Goal: Task Accomplishment & Management: Manage account settings

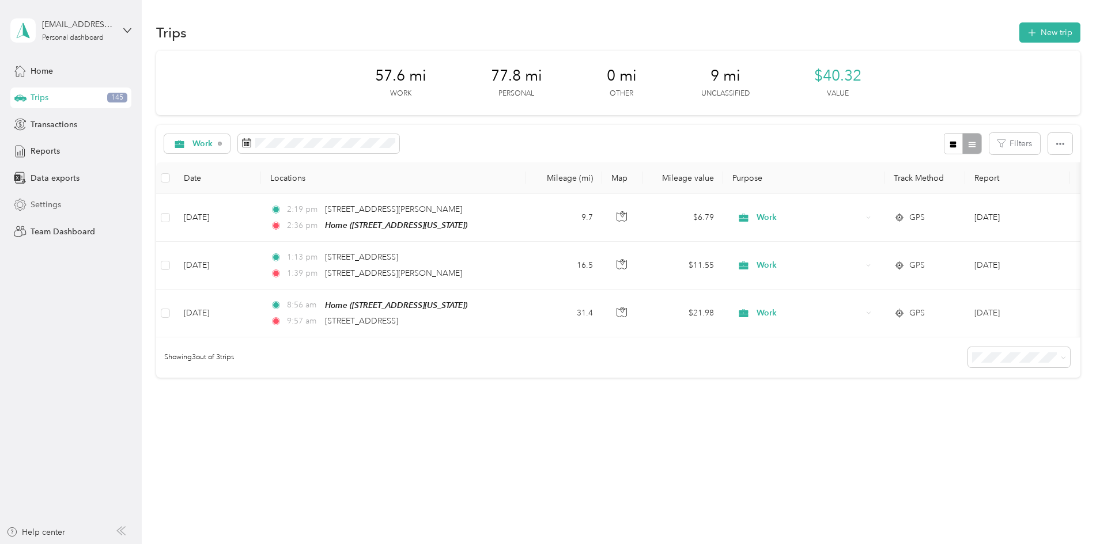
click at [45, 202] on span "Settings" at bounding box center [46, 205] width 31 height 12
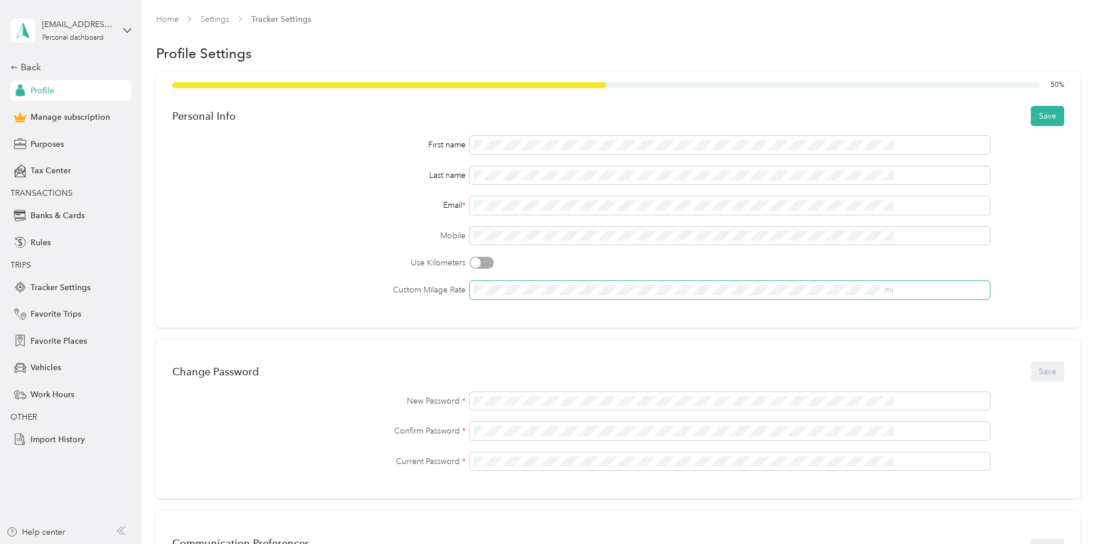
click at [851, 284] on span "mi" at bounding box center [729, 290] width 520 height 18
click at [1031, 115] on button "Save" at bounding box center [1047, 117] width 33 height 20
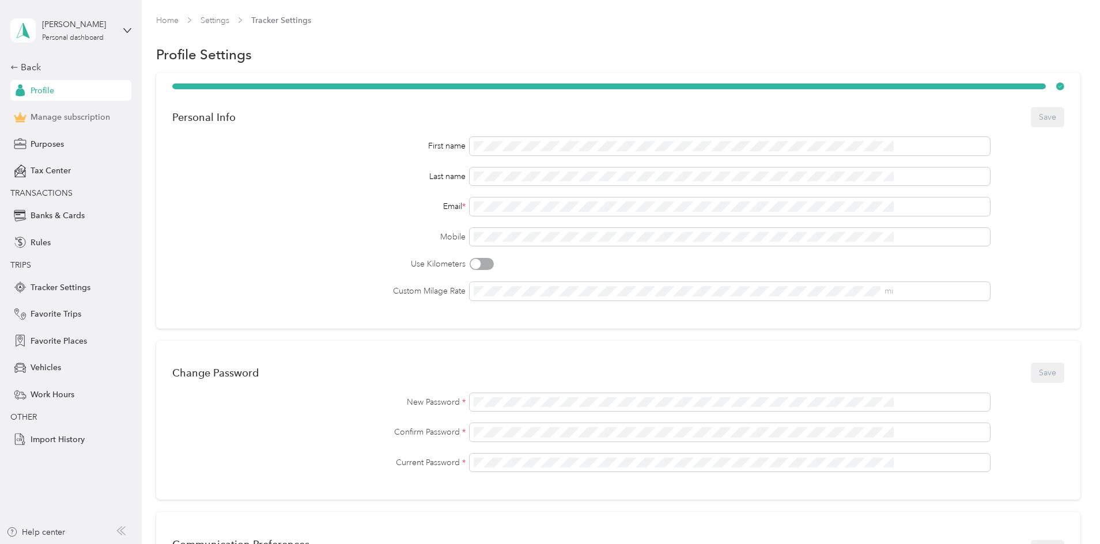
click at [77, 118] on span "Manage subscription" at bounding box center [70, 117] width 79 height 12
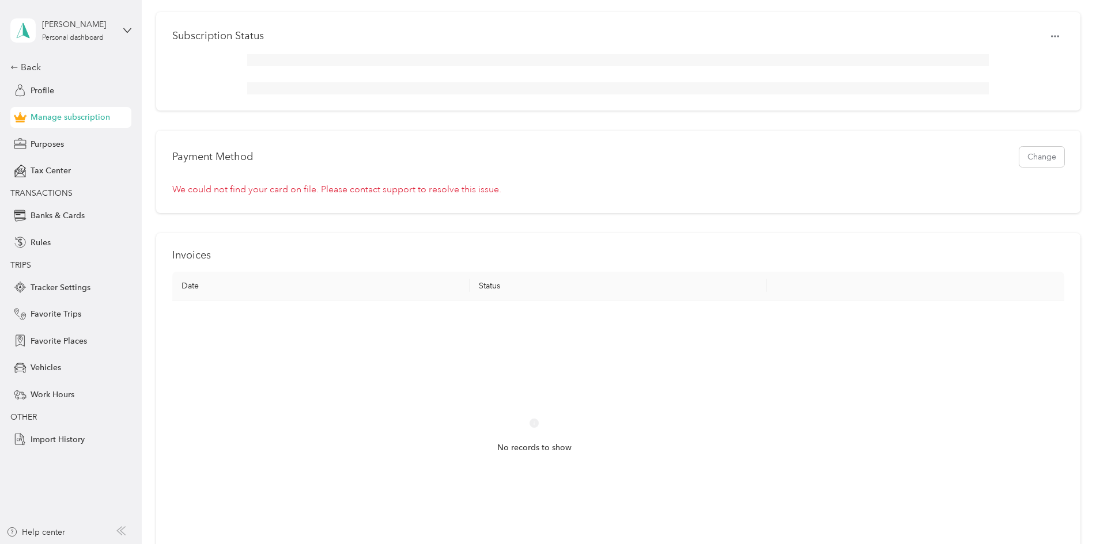
scroll to position [288, 0]
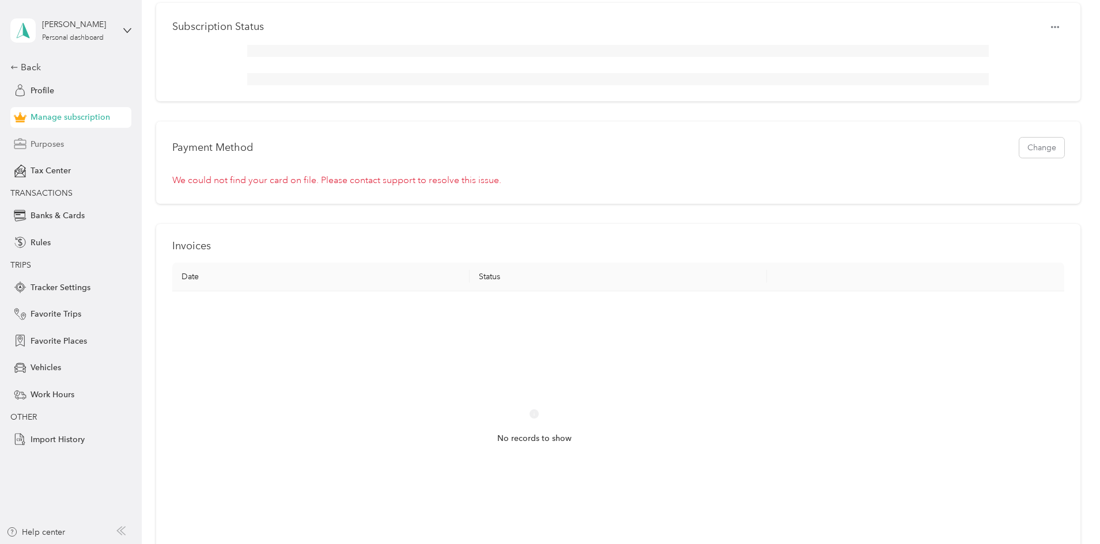
click at [55, 149] on span "Purposes" at bounding box center [47, 144] width 33 height 12
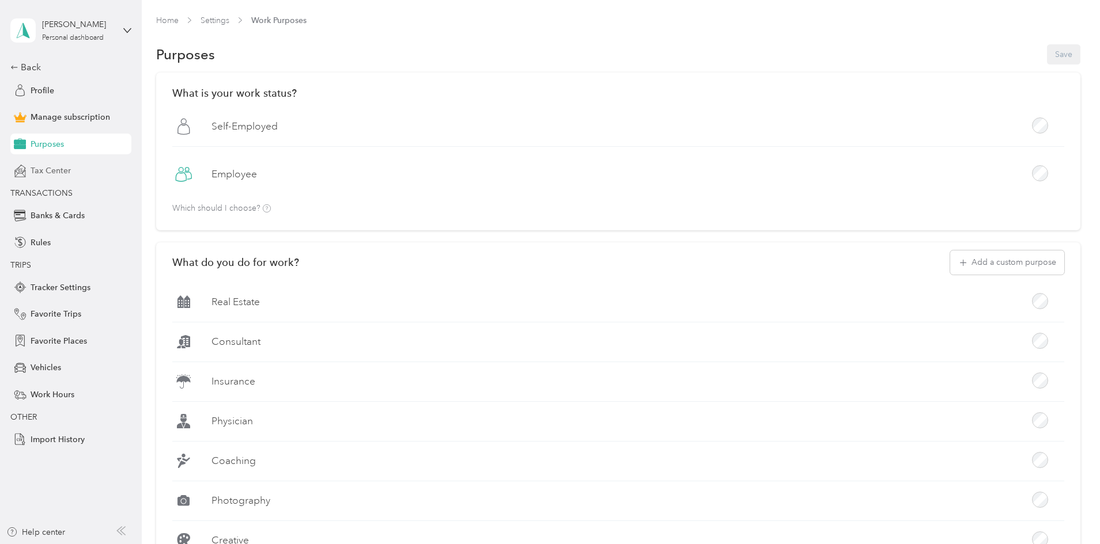
click at [54, 171] on span "Tax Center" at bounding box center [51, 171] width 40 height 12
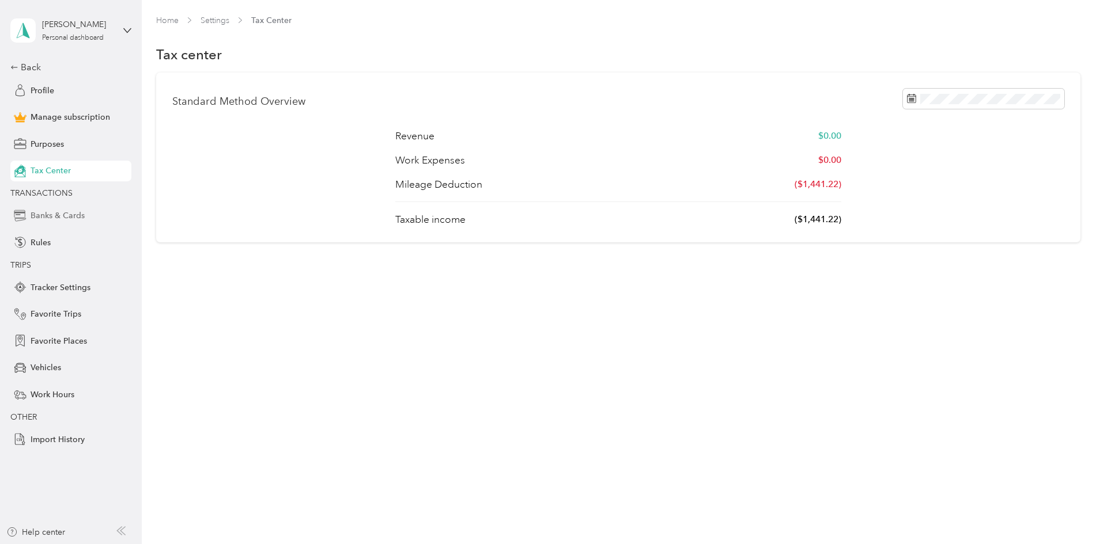
click at [60, 214] on span "Banks & Cards" at bounding box center [58, 216] width 54 height 12
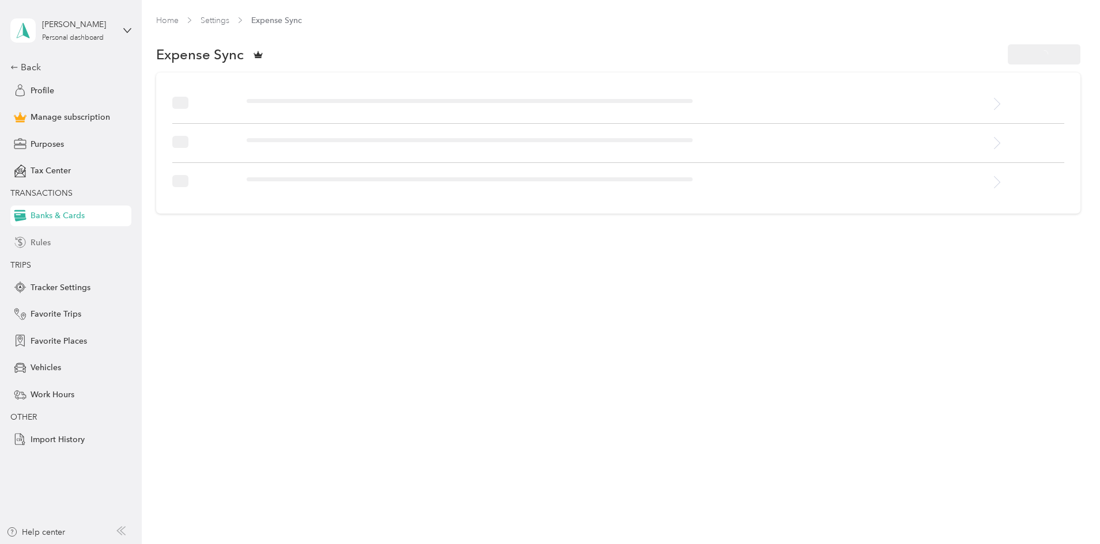
click at [39, 245] on span "Rules" at bounding box center [41, 243] width 20 height 12
click at [65, 286] on span "Tracker Settings" at bounding box center [61, 288] width 60 height 12
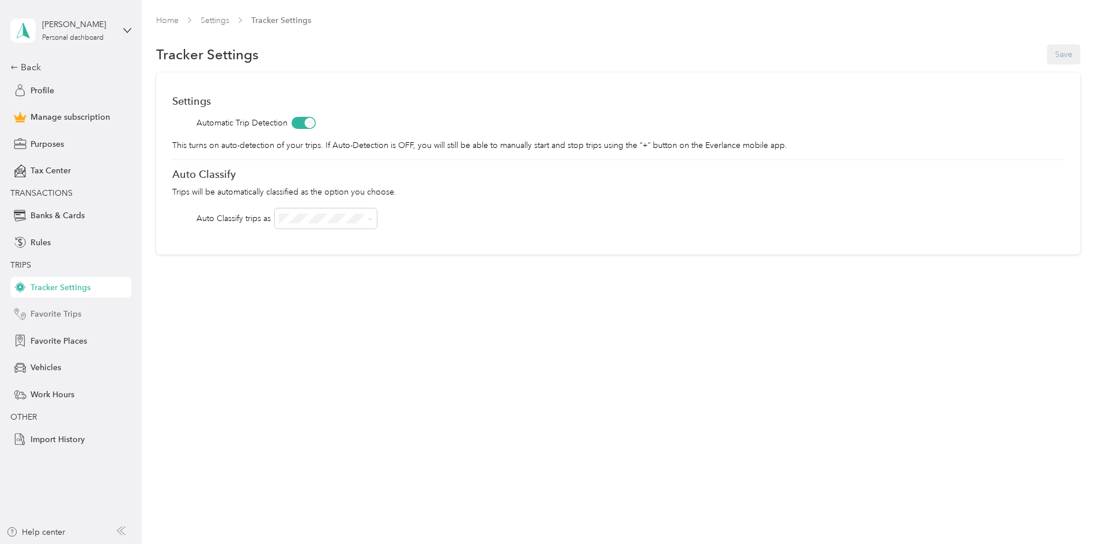
click at [61, 313] on span "Favorite Trips" at bounding box center [56, 314] width 51 height 12
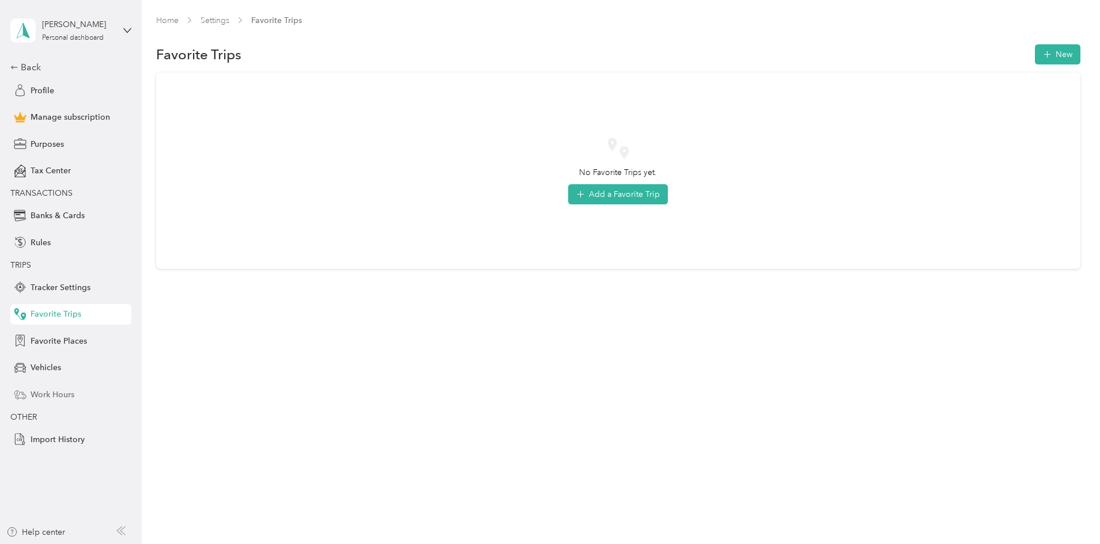
click at [56, 393] on span "Work Hours" at bounding box center [53, 395] width 44 height 12
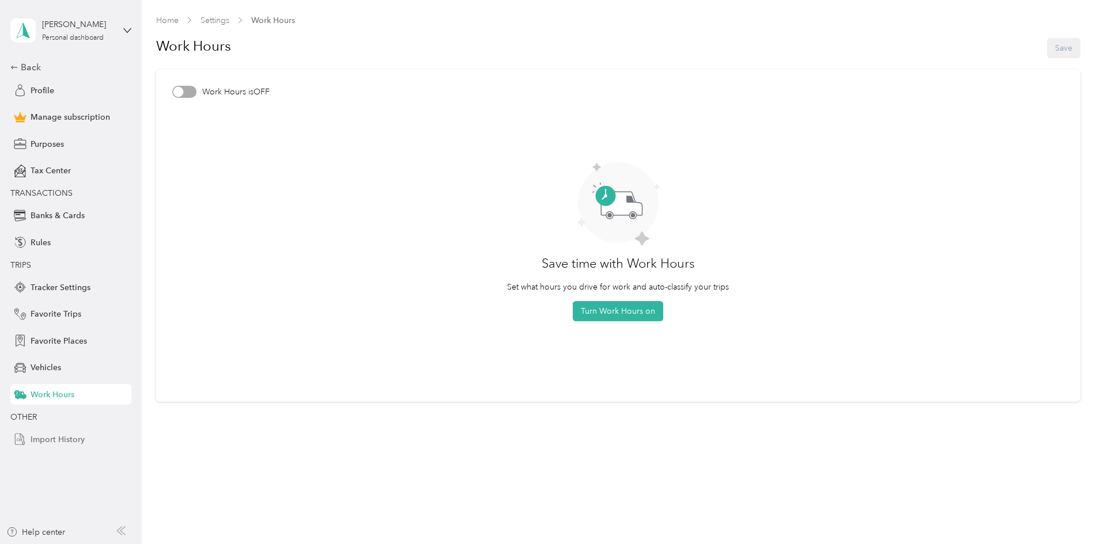
click at [66, 442] on span "Import History" at bounding box center [58, 440] width 54 height 12
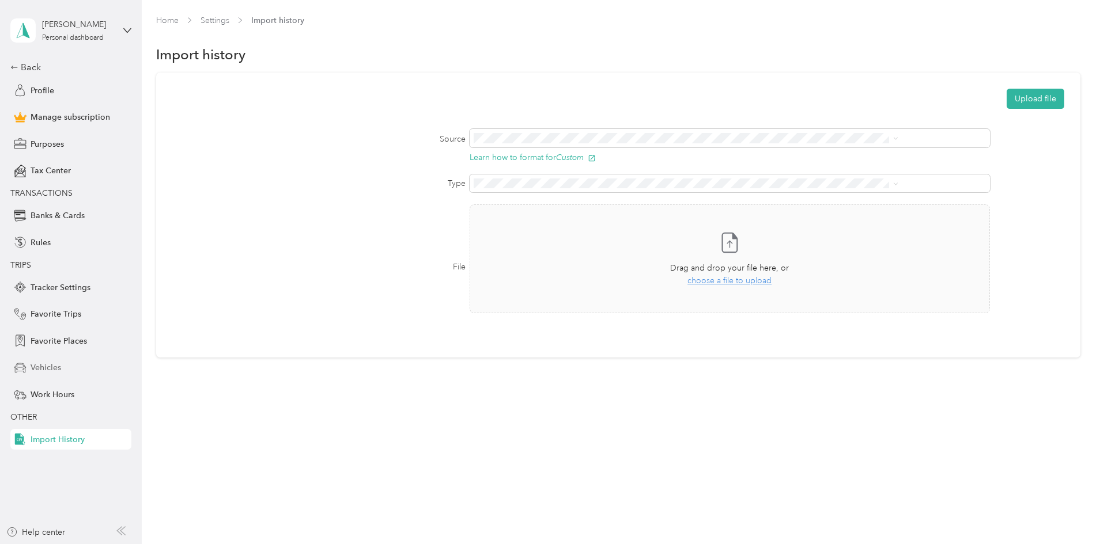
click at [55, 368] on span "Vehicles" at bounding box center [46, 368] width 31 height 12
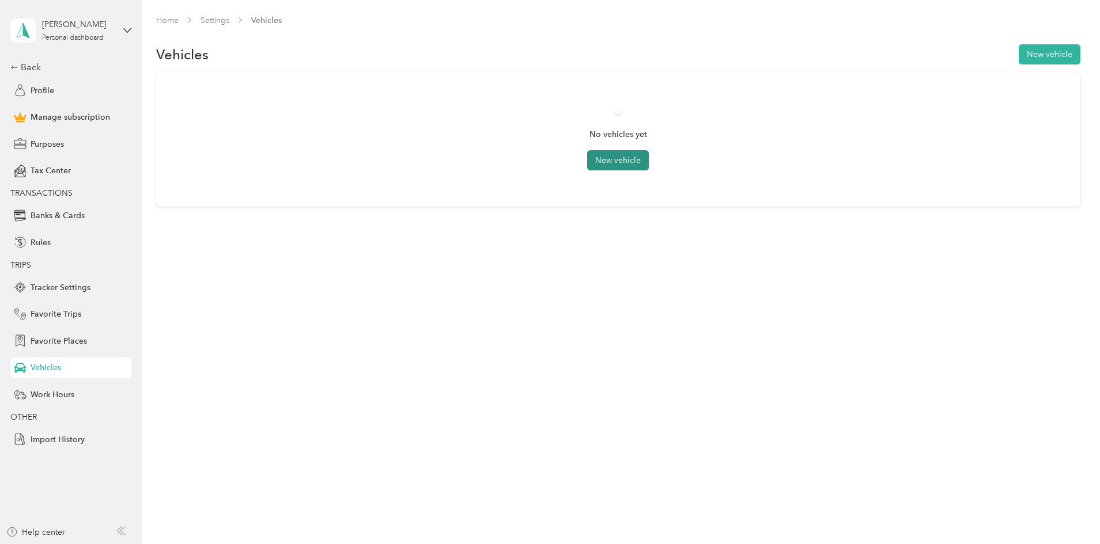
click at [616, 156] on button "New vehicle" at bounding box center [618, 160] width 62 height 20
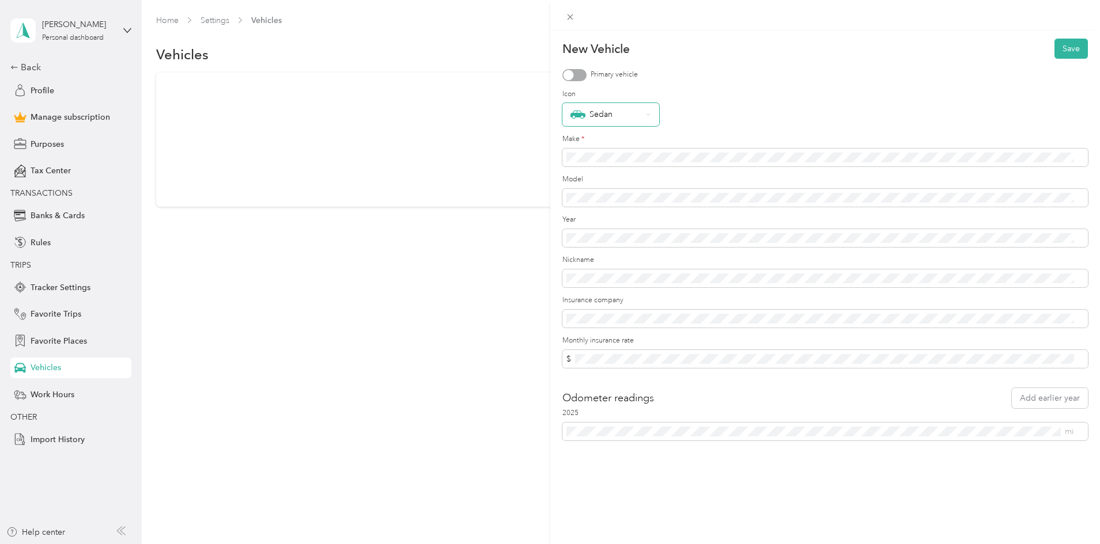
click at [647, 119] on div "Sedan" at bounding box center [610, 114] width 97 height 23
click at [740, 116] on div "Sedan" at bounding box center [825, 114] width 526 height 23
click at [581, 74] on div at bounding box center [574, 75] width 24 height 12
click at [634, 114] on div "Sedan" at bounding box center [606, 114] width 72 height 15
click at [713, 97] on div "Icon Sedan" at bounding box center [825, 107] width 526 height 37
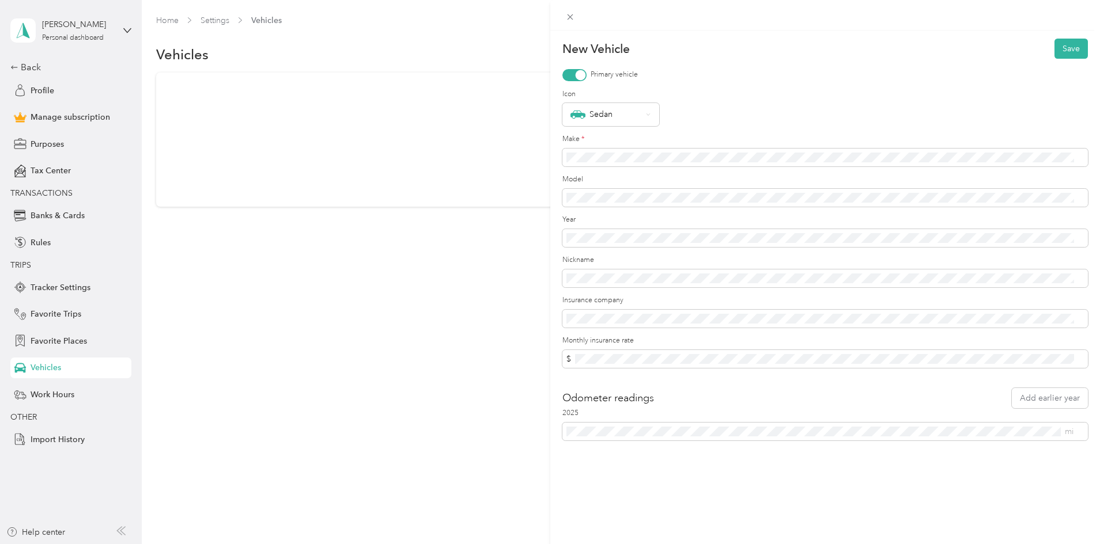
click at [635, 170] on form "New Vehicle Save Primary vehicle Icon Sedan Make * Model Year Nickname Insuranc…" at bounding box center [825, 240] width 526 height 402
click at [599, 272] on span at bounding box center [825, 279] width 526 height 18
click at [1063, 50] on button "Save" at bounding box center [1070, 49] width 33 height 20
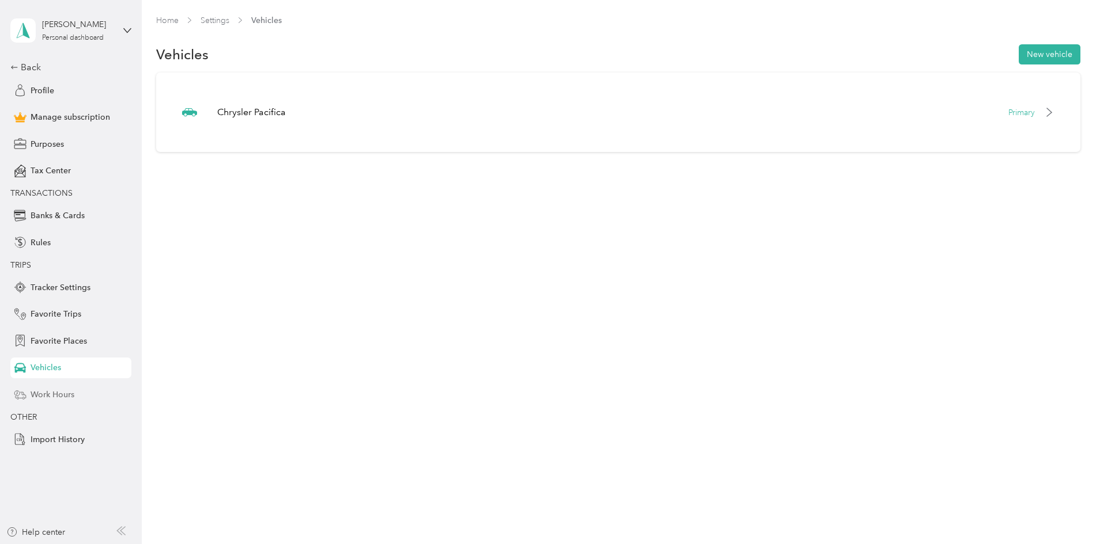
click at [70, 402] on div "Work Hours" at bounding box center [70, 394] width 121 height 21
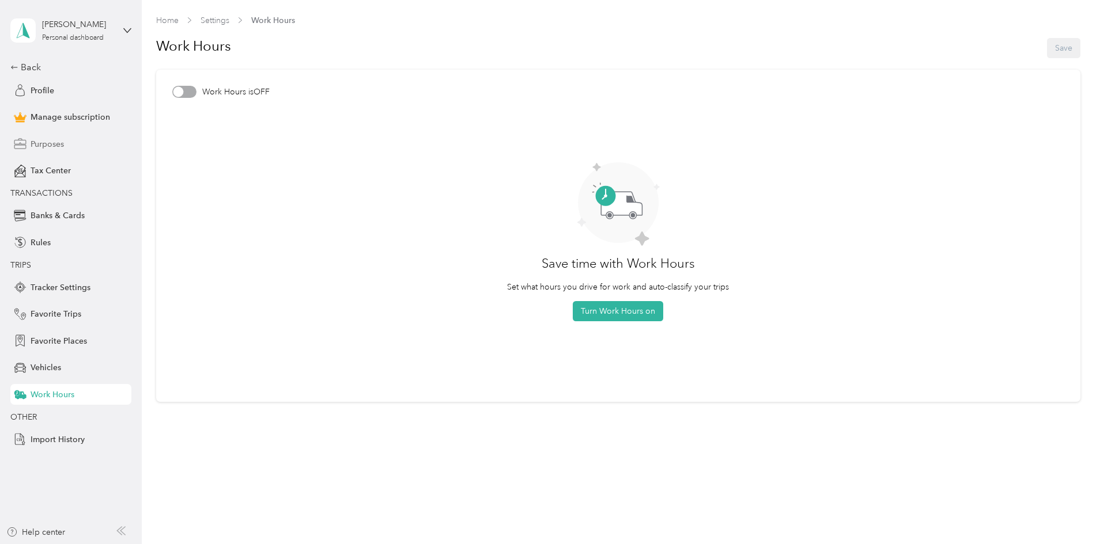
click at [46, 136] on div "Purposes" at bounding box center [70, 144] width 121 height 21
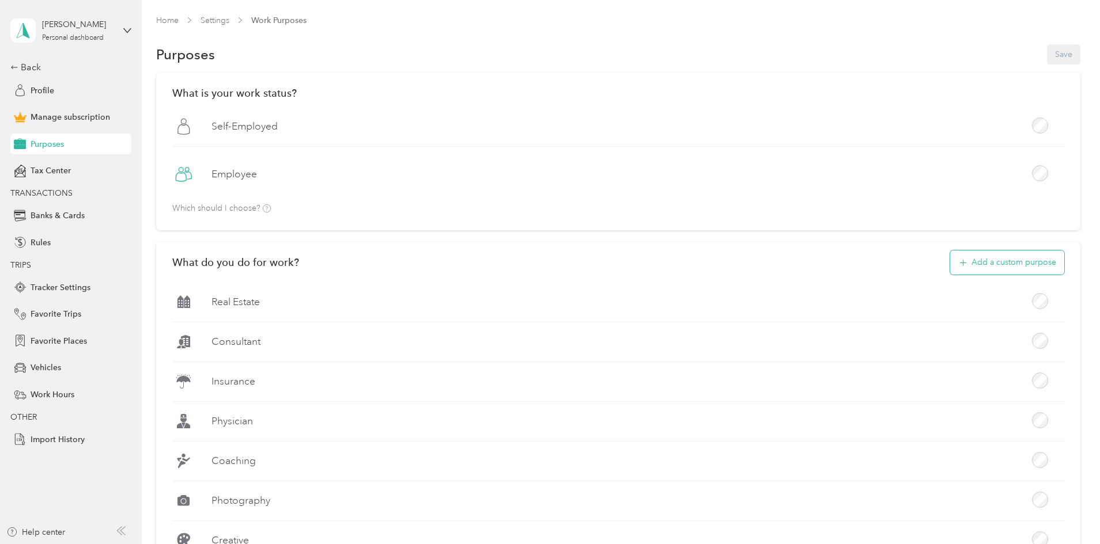
click at [950, 268] on button "Add a custom purpose" at bounding box center [1007, 263] width 114 height 24
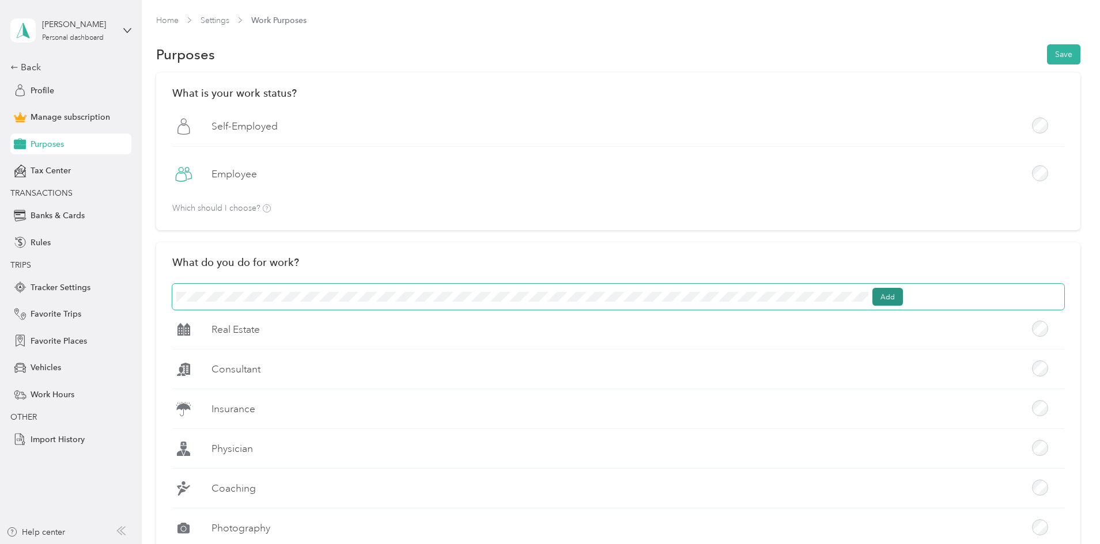
click at [903, 299] on button "Add" at bounding box center [887, 297] width 31 height 18
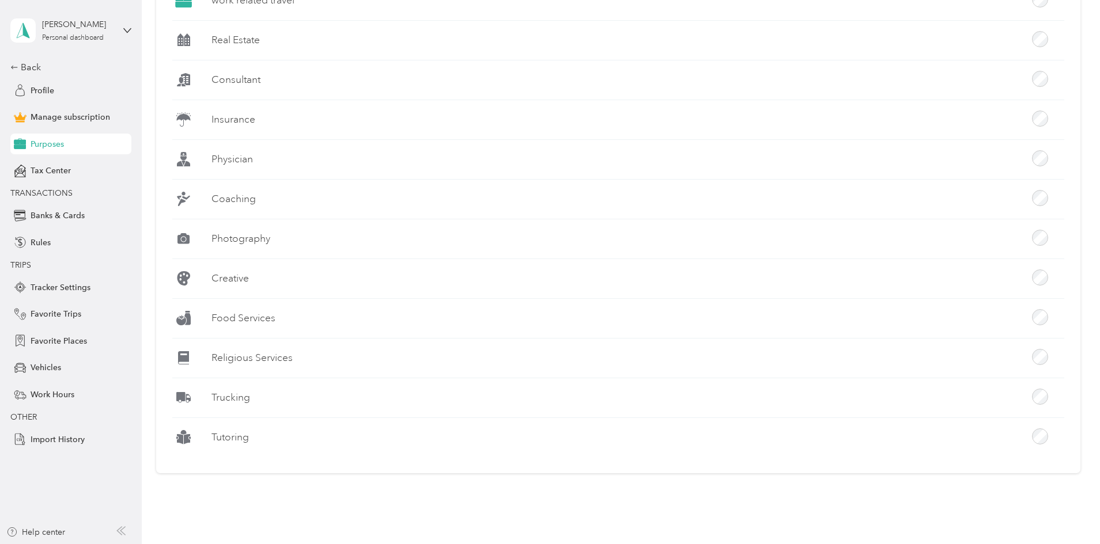
scroll to position [362, 0]
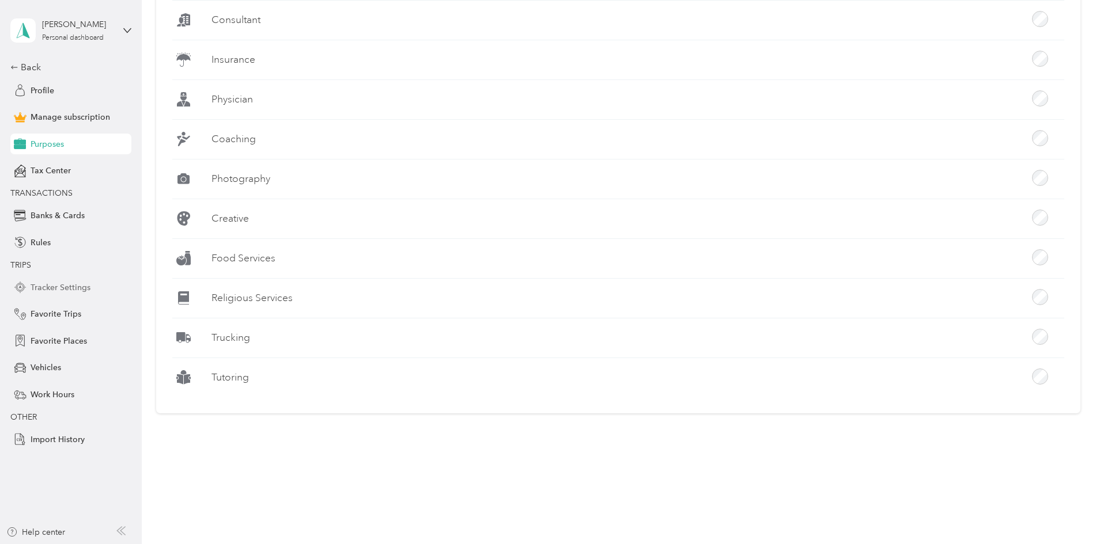
click at [65, 286] on span "Tracker Settings" at bounding box center [61, 288] width 60 height 12
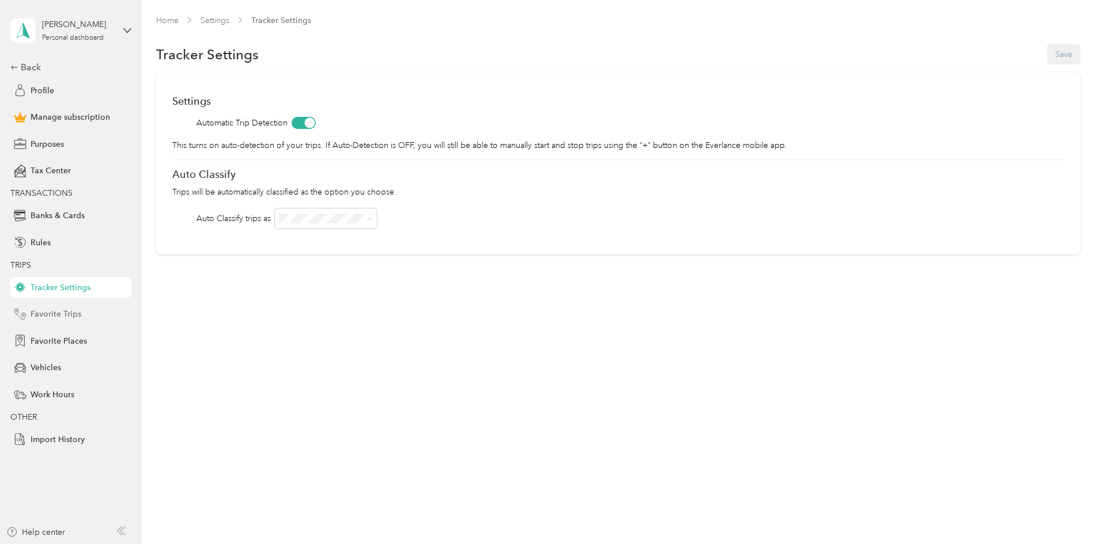
click at [60, 315] on span "Favorite Trips" at bounding box center [56, 314] width 51 height 12
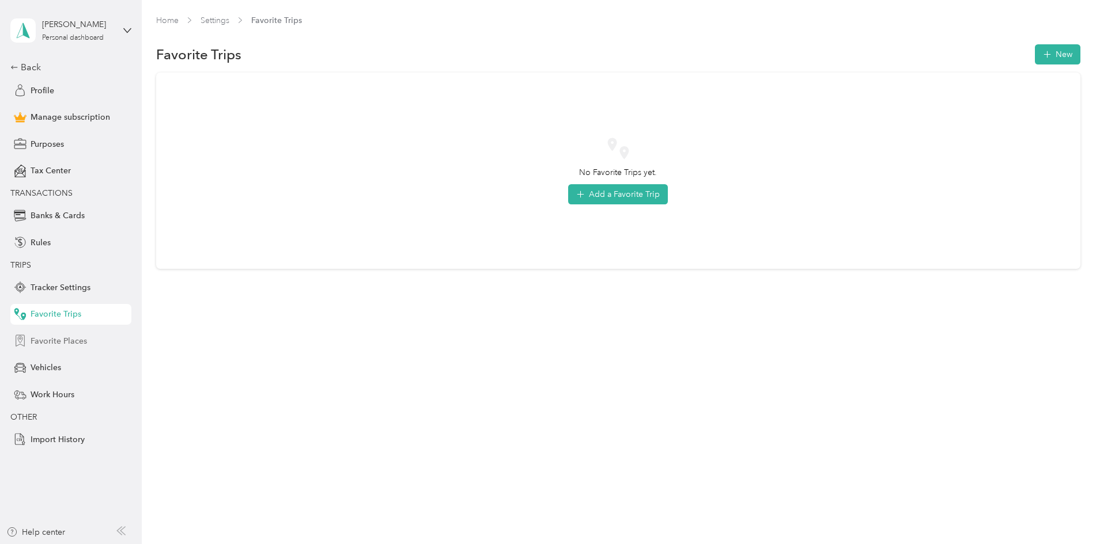
click at [72, 336] on span "Favorite Places" at bounding box center [59, 341] width 56 height 12
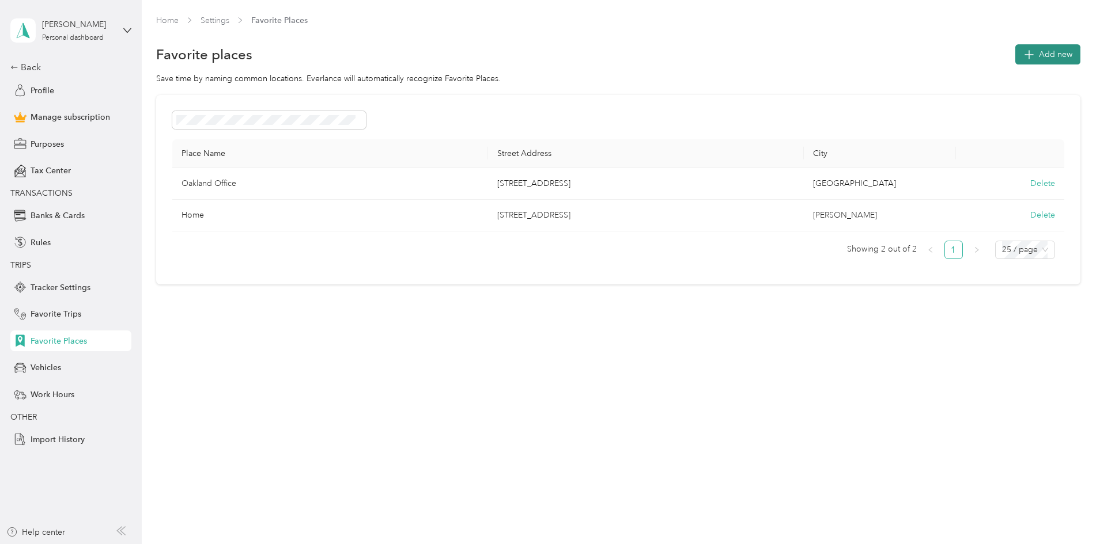
click at [1039, 58] on span "Add new" at bounding box center [1055, 54] width 33 height 12
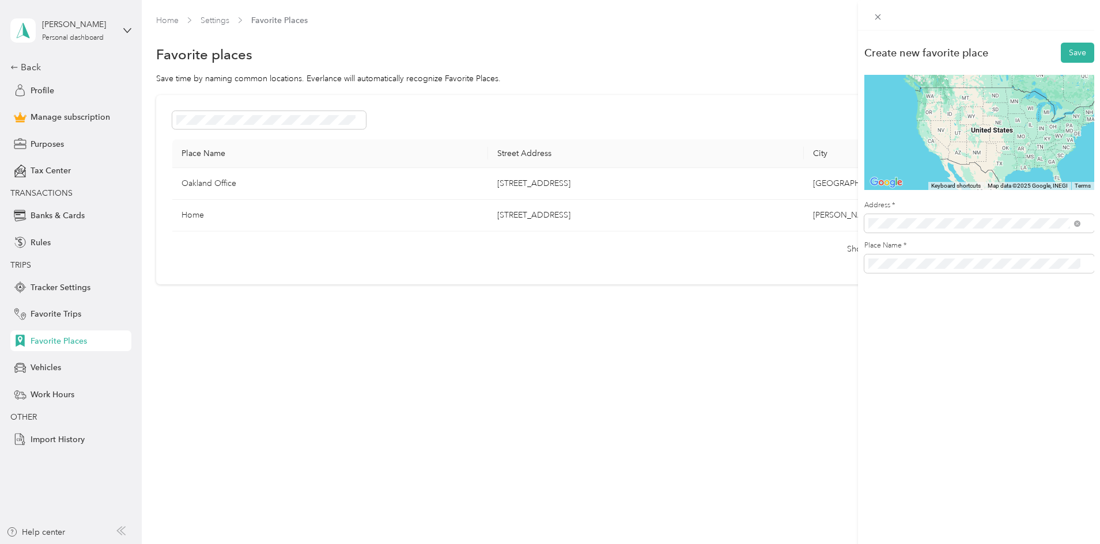
click at [990, 270] on span "[STREET_ADDRESS][PERSON_NAME][US_STATE]" at bounding box center [978, 265] width 179 height 10
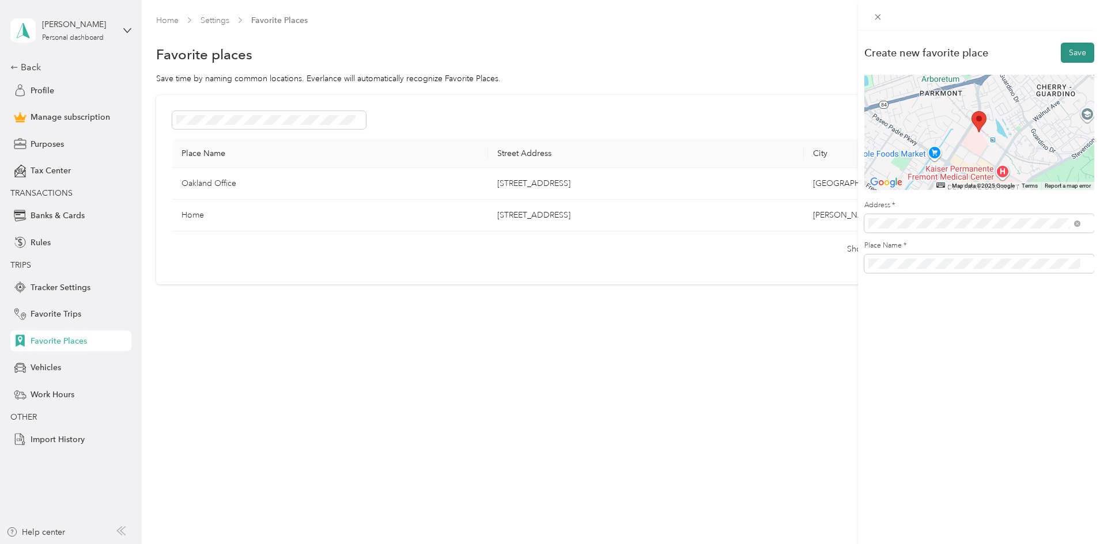
click at [1073, 54] on button "Save" at bounding box center [1076, 53] width 33 height 20
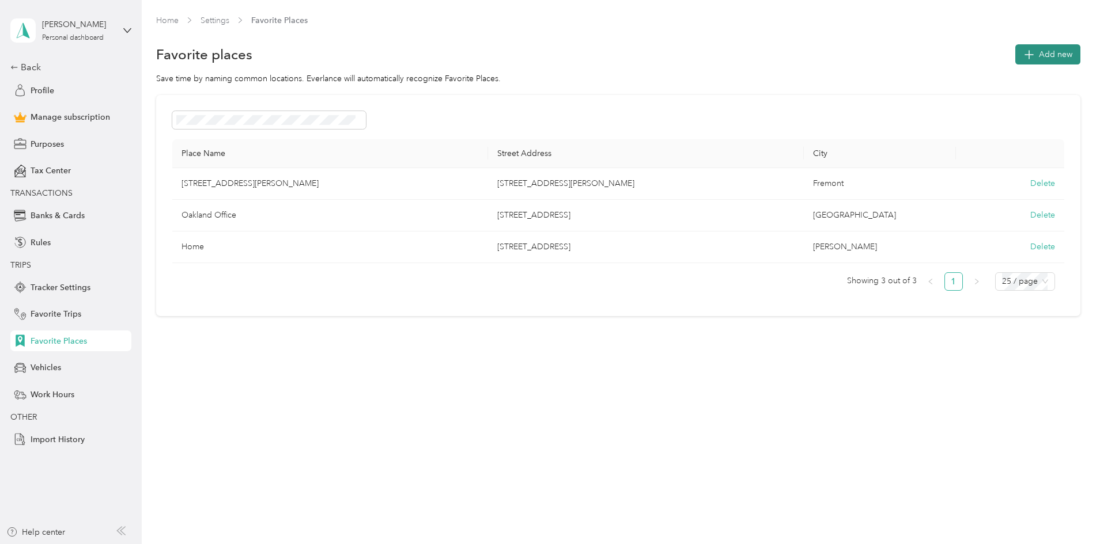
click at [1039, 54] on span "Add new" at bounding box center [1055, 54] width 33 height 12
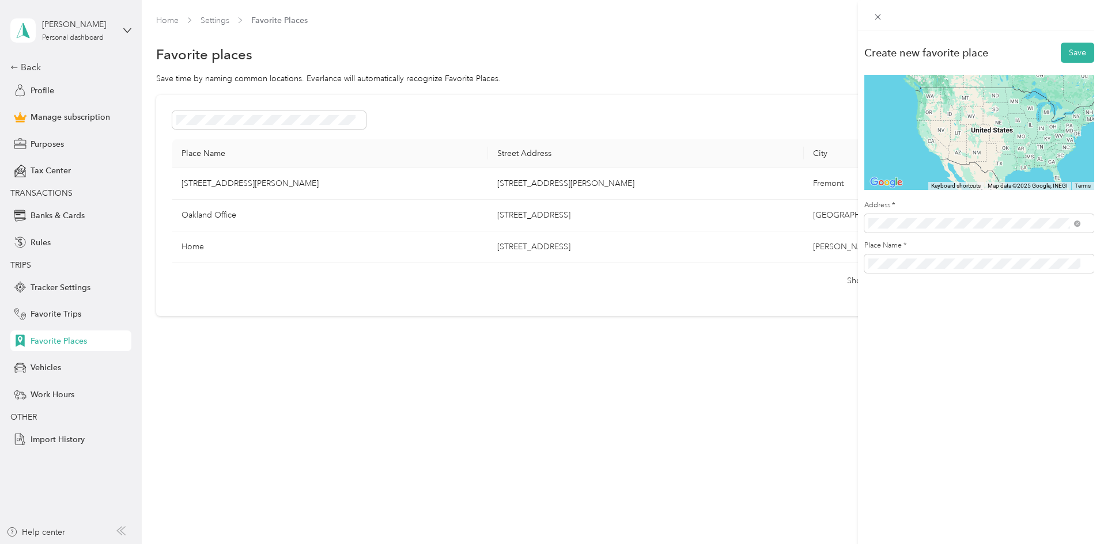
click at [952, 270] on span "[STREET_ADDRESS][US_STATE]" at bounding box center [946, 265] width 115 height 10
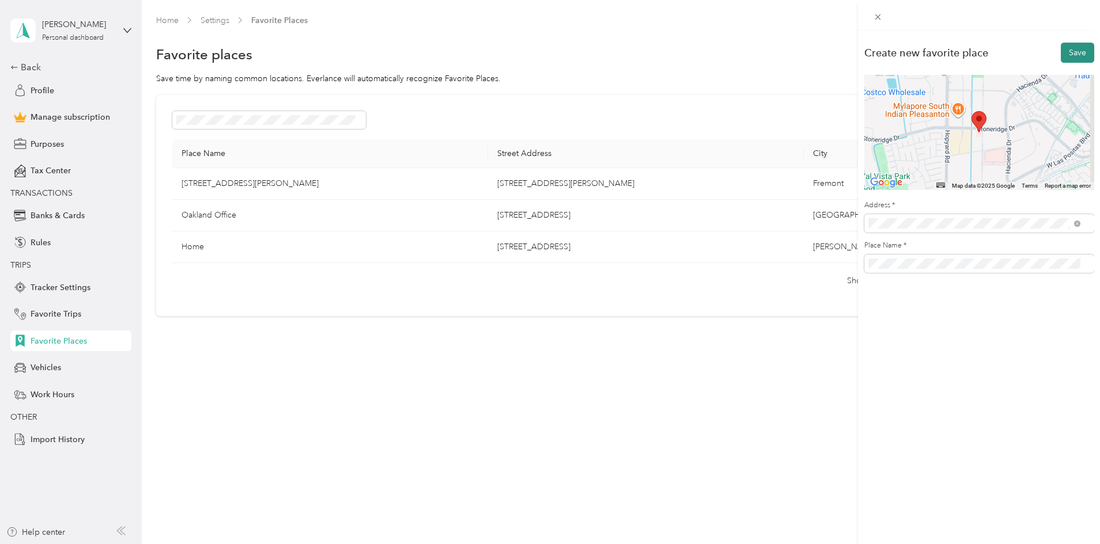
click at [1070, 56] on button "Save" at bounding box center [1076, 53] width 33 height 20
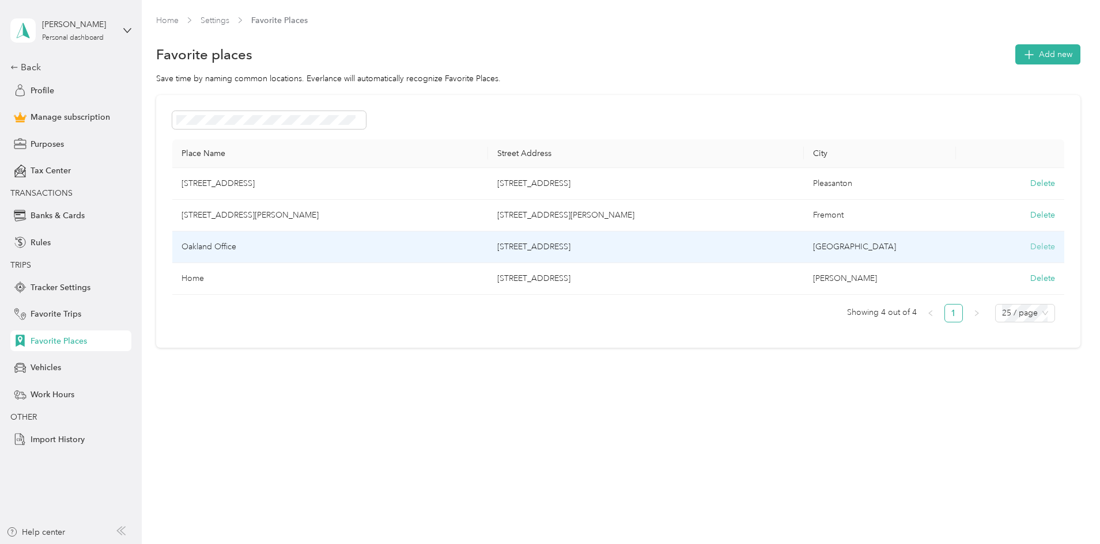
click at [1030, 244] on button "Delete" at bounding box center [1042, 247] width 25 height 12
click at [927, 260] on button "Yes, delete" at bounding box center [922, 261] width 47 height 18
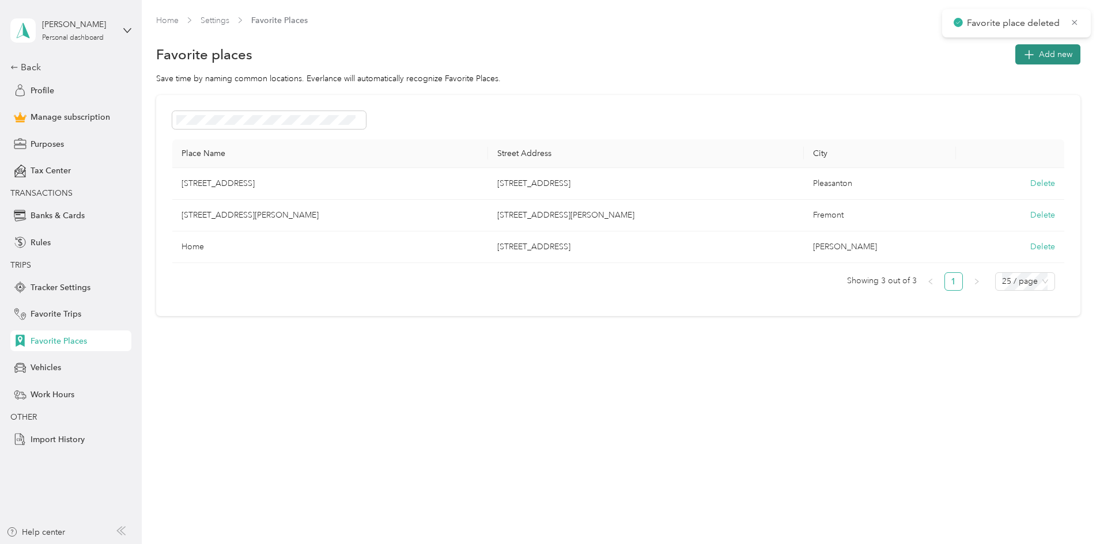
click at [1039, 52] on span "Add new" at bounding box center [1055, 54] width 33 height 12
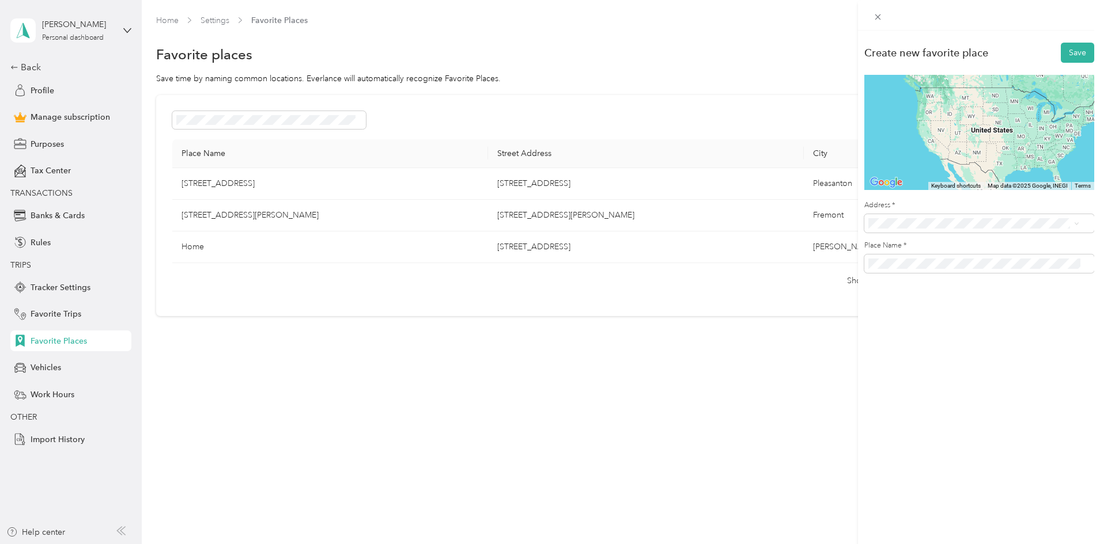
click at [953, 270] on span "[STREET_ADDRESS][US_STATE]" at bounding box center [946, 265] width 115 height 10
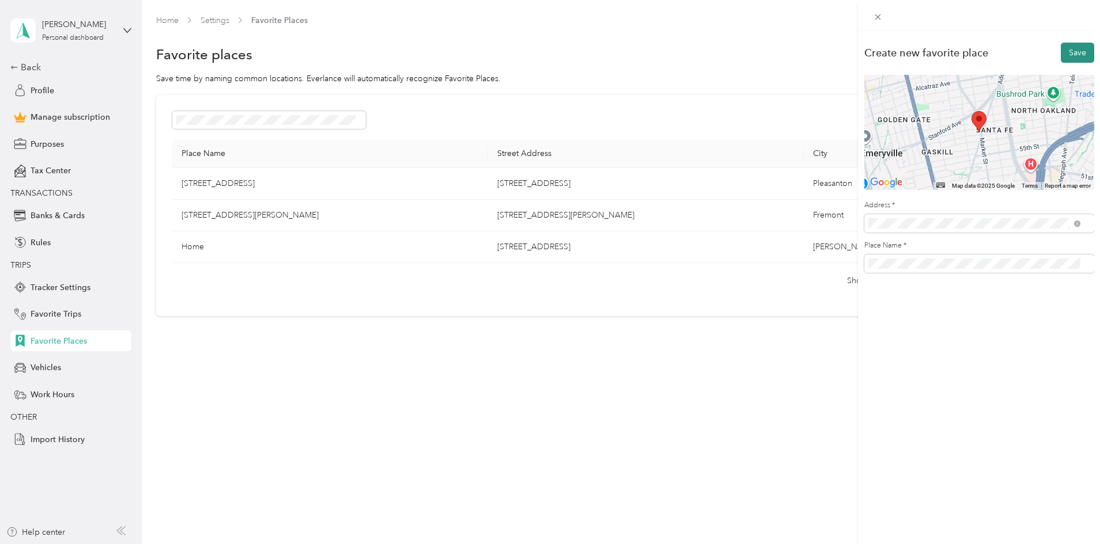
click at [1072, 60] on button "Save" at bounding box center [1076, 53] width 33 height 20
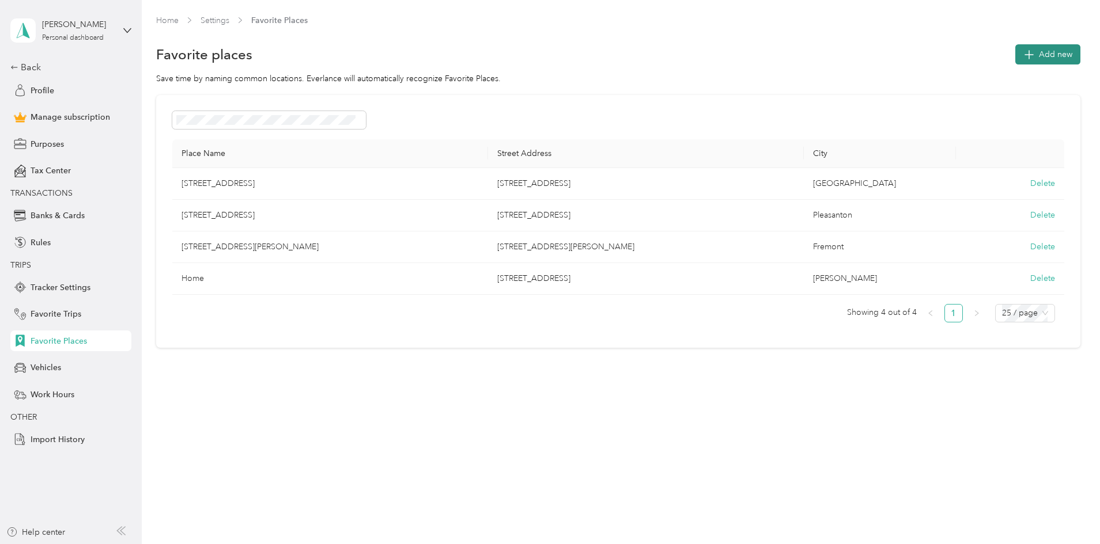
click at [1039, 51] on span "Add new" at bounding box center [1055, 54] width 33 height 12
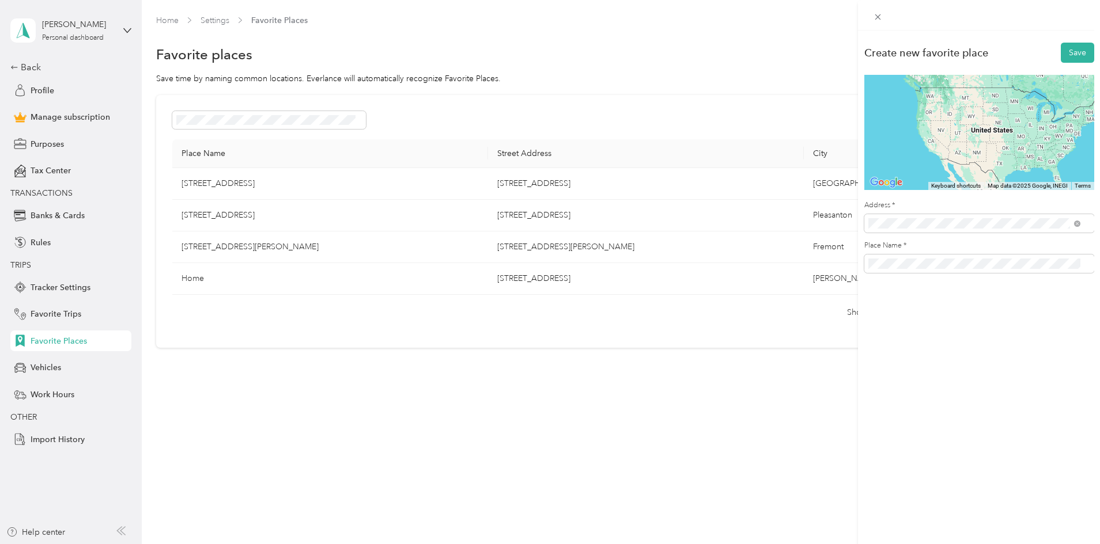
click at [932, 278] on li "[STREET_ADDRESS][US_STATE]" at bounding box center [974, 266] width 220 height 24
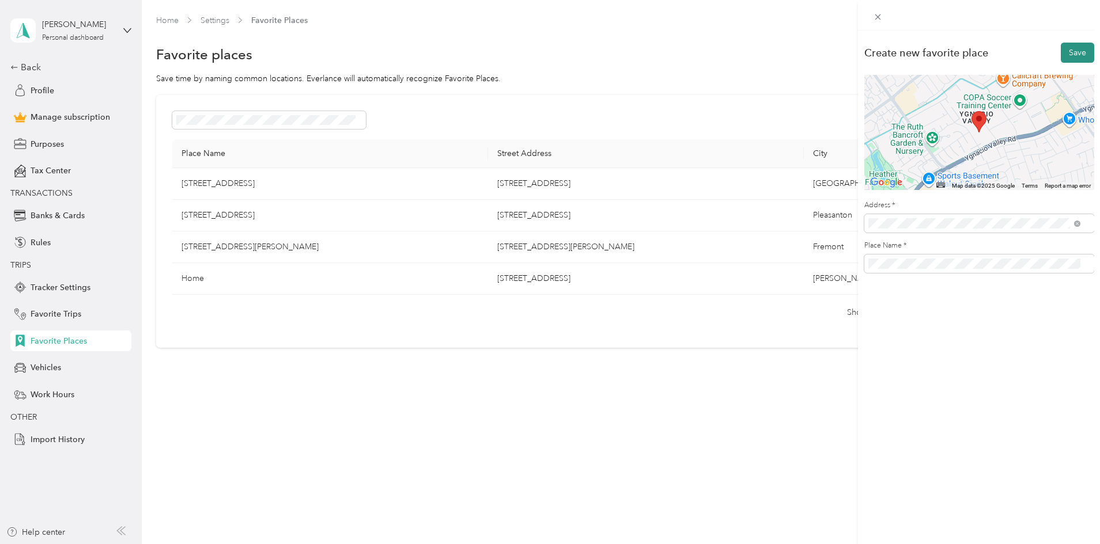
click at [1074, 51] on button "Save" at bounding box center [1076, 53] width 33 height 20
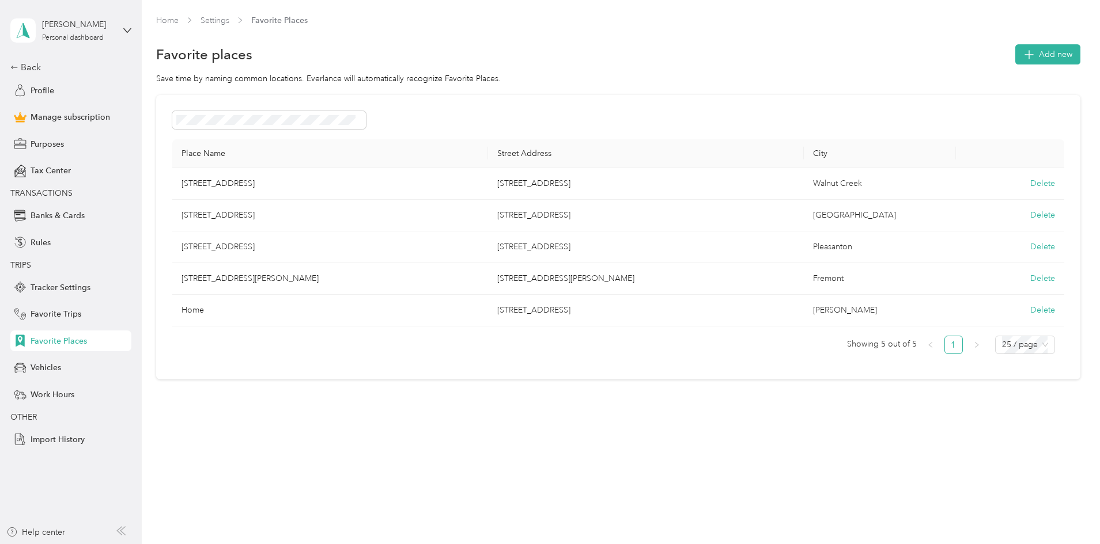
click at [732, 397] on div "Home Settings Favorite Places Favorite places Add new Save time by naming commo…" at bounding box center [618, 221] width 952 height 442
click at [1039, 57] on span "Add new" at bounding box center [1055, 54] width 33 height 12
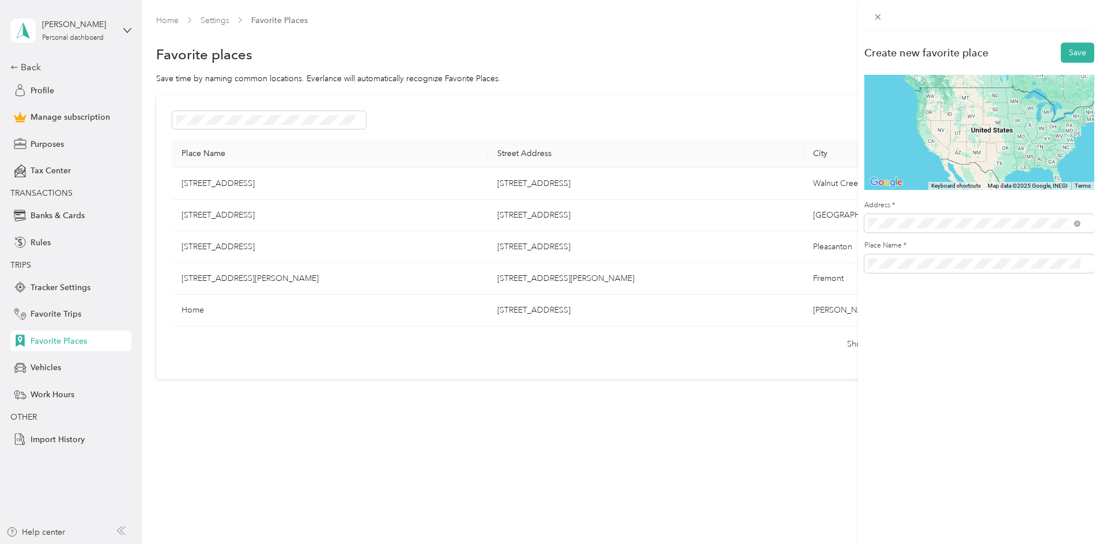
click at [930, 270] on span "[STREET_ADDRESS][US_STATE][US_STATE]" at bounding box center [967, 265] width 157 height 10
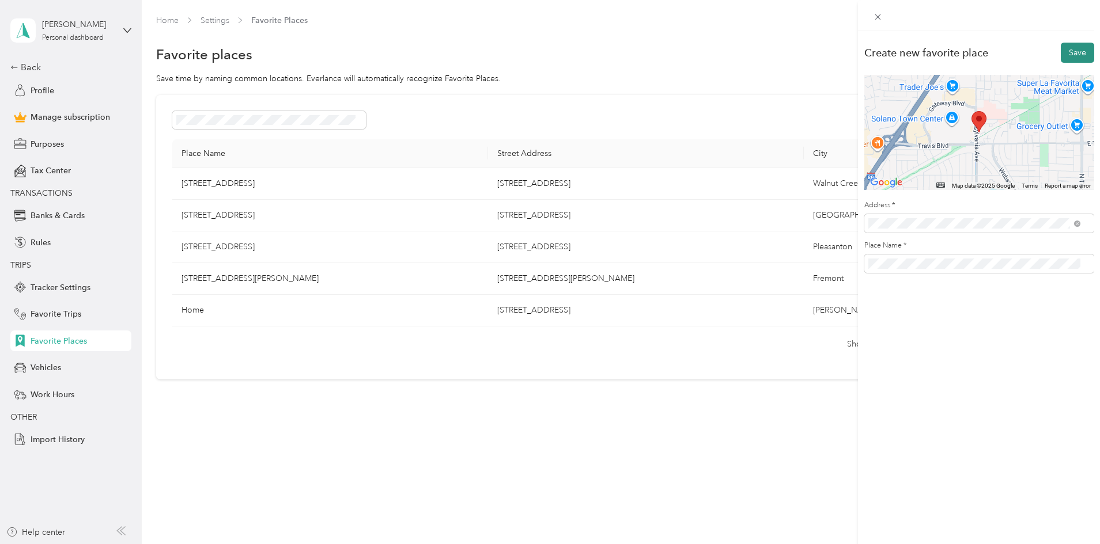
click at [1070, 51] on button "Save" at bounding box center [1076, 53] width 33 height 20
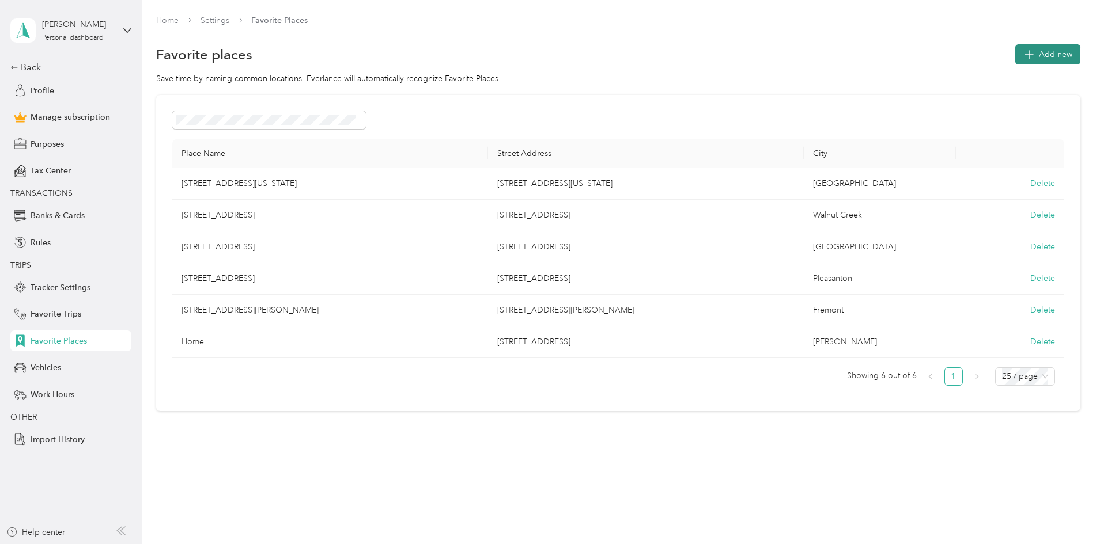
click at [1039, 55] on span "Add new" at bounding box center [1055, 54] width 33 height 12
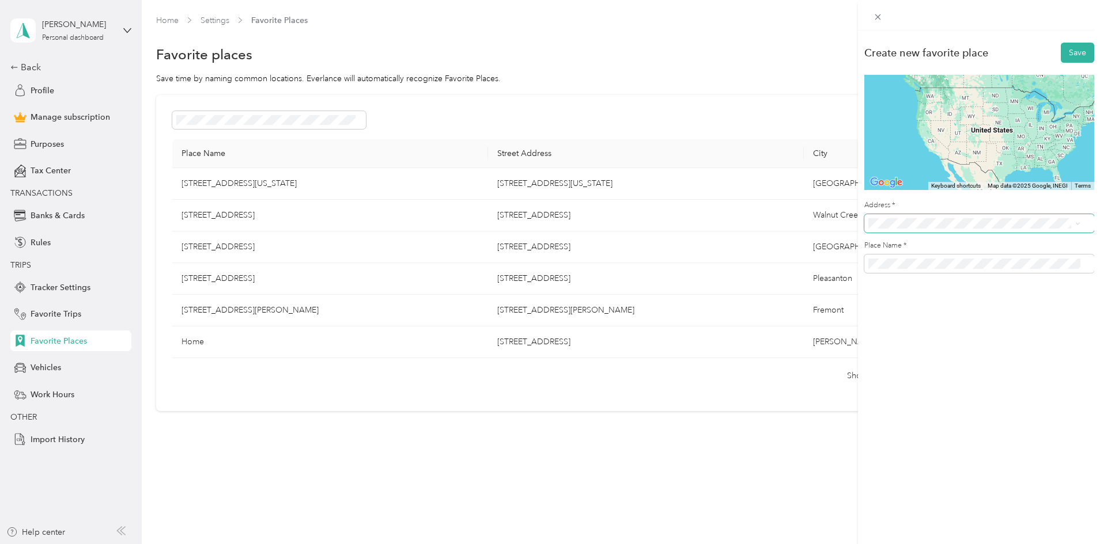
click at [948, 230] on span at bounding box center [979, 223] width 230 height 18
click at [771, 57] on div "Create new favorite place Save ← Move left → Move right ↑ Move up ↓ Move down +…" at bounding box center [550, 272] width 1100 height 544
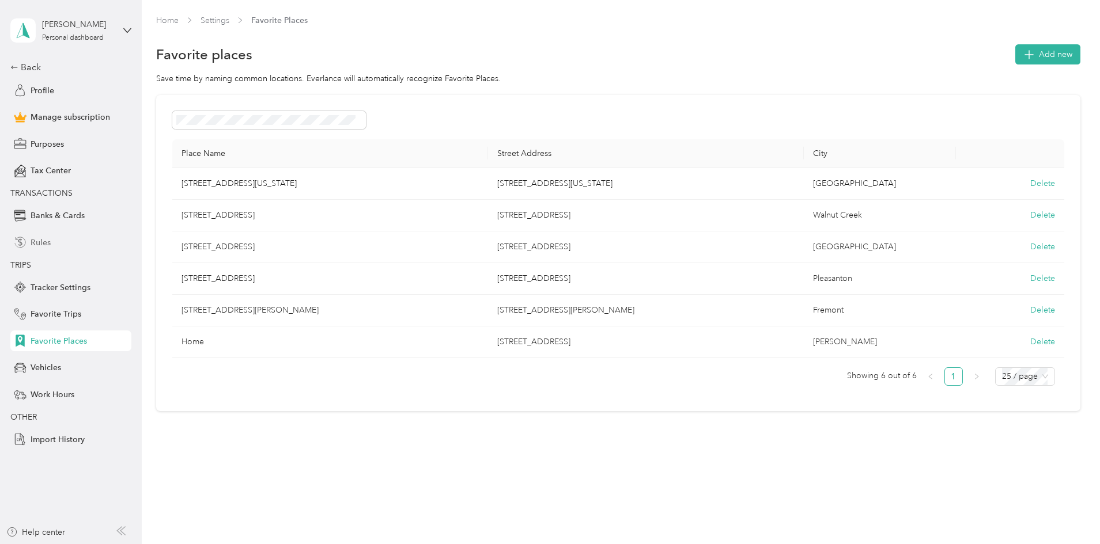
click at [48, 251] on div "Rules" at bounding box center [70, 242] width 121 height 21
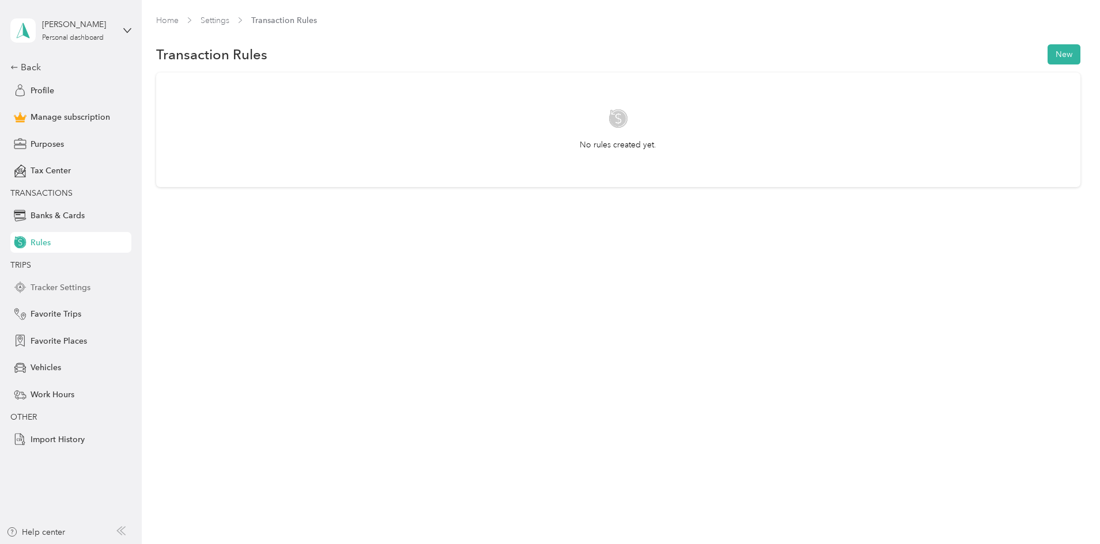
click at [70, 292] on span "Tracker Settings" at bounding box center [61, 288] width 60 height 12
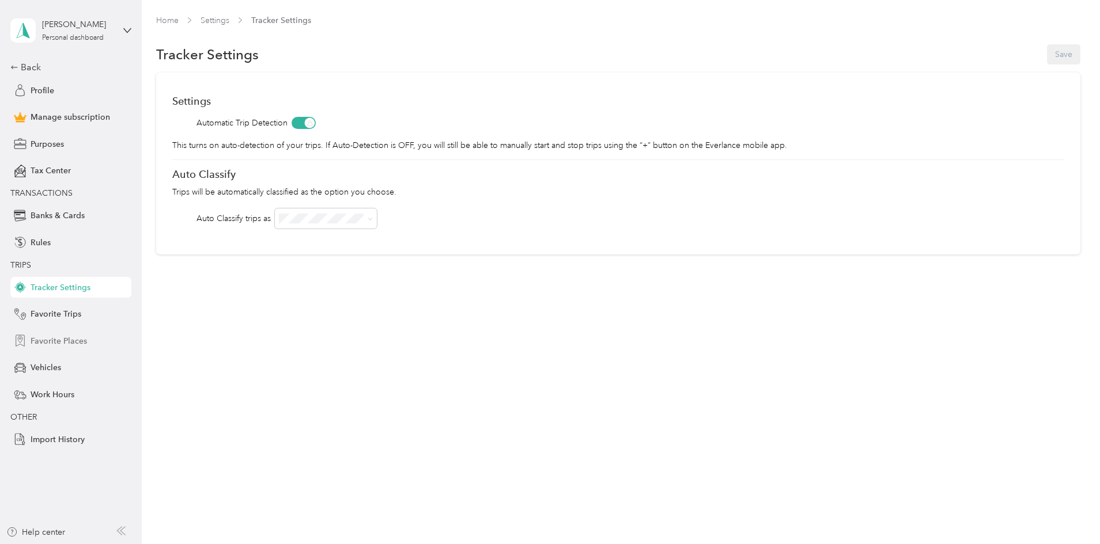
click at [77, 341] on span "Favorite Places" at bounding box center [59, 341] width 56 height 12
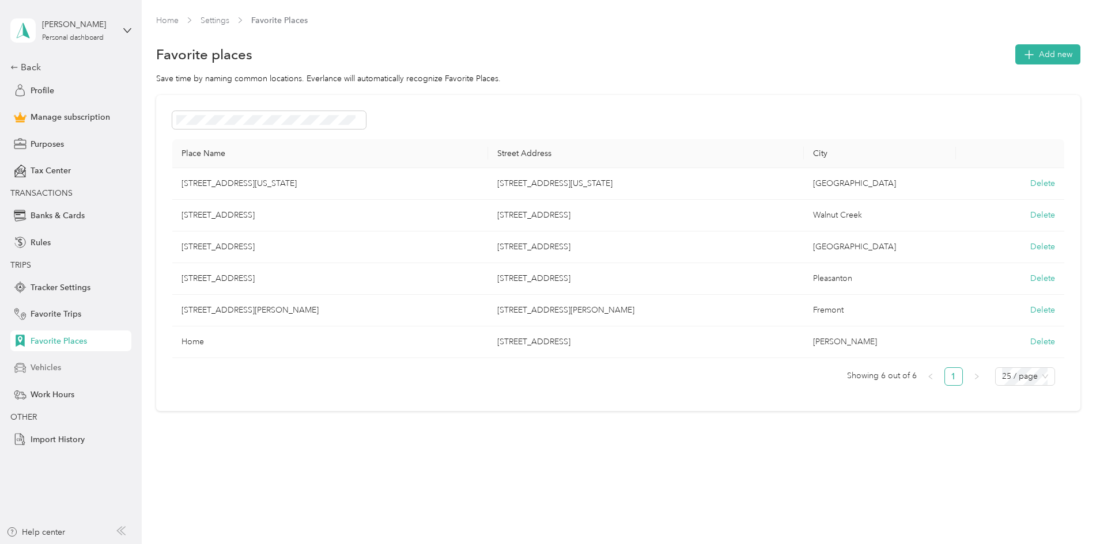
click at [54, 366] on span "Vehicles" at bounding box center [46, 368] width 31 height 12
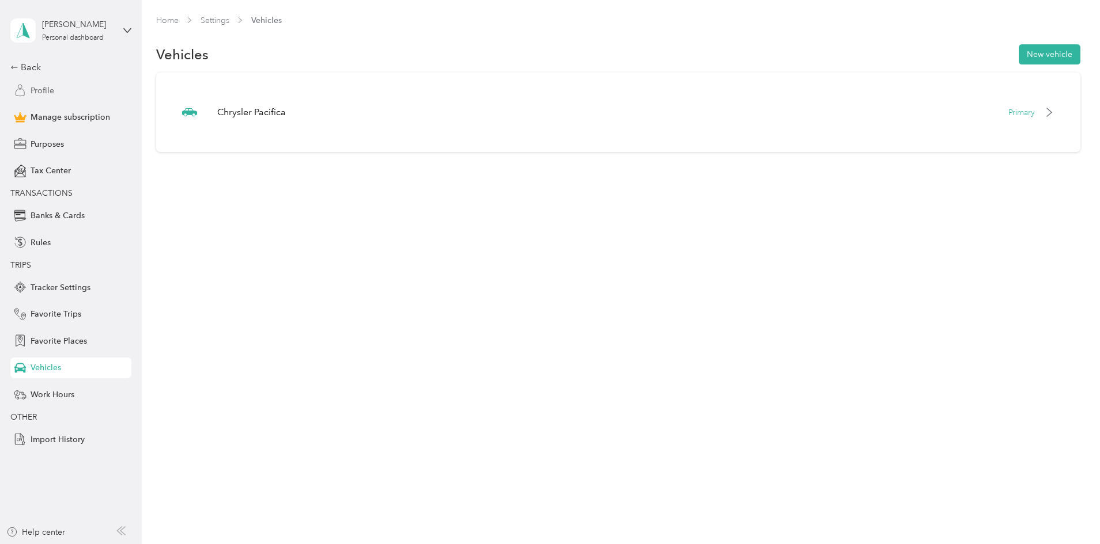
click at [32, 81] on div "Profile" at bounding box center [70, 90] width 121 height 21
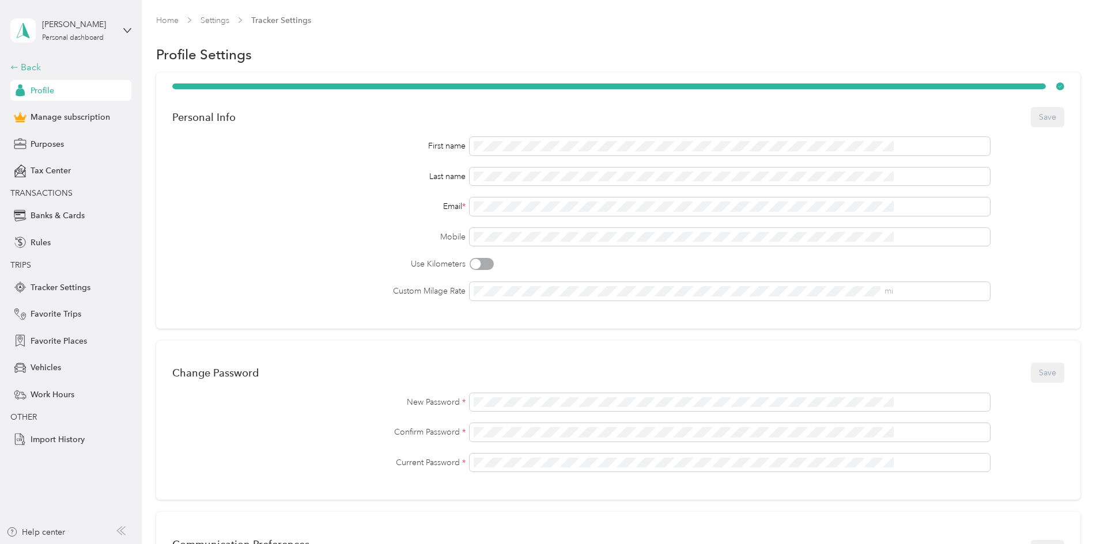
click at [21, 64] on div "Back" at bounding box center [67, 67] width 115 height 14
